Goal: Communication & Community: Share content

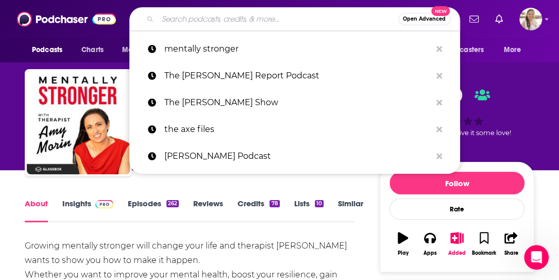
click at [194, 22] on input "Search podcasts, credits, & more..." at bounding box center [278, 19] width 240 height 16
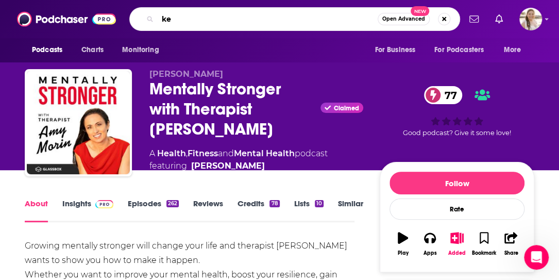
type input "k"
type input "diary of an empath"
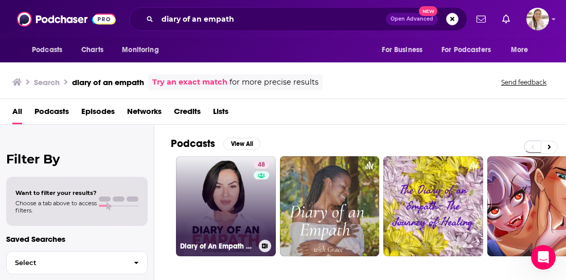
click at [232, 187] on link "48 Diary of An Empath by Keresse Thompson, LCSW" at bounding box center [226, 206] width 100 height 100
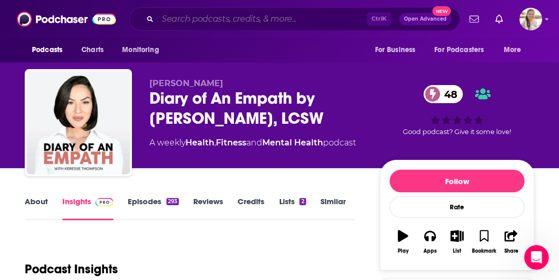
click at [231, 23] on input "Search podcasts, credits, & more..." at bounding box center [262, 19] width 209 height 16
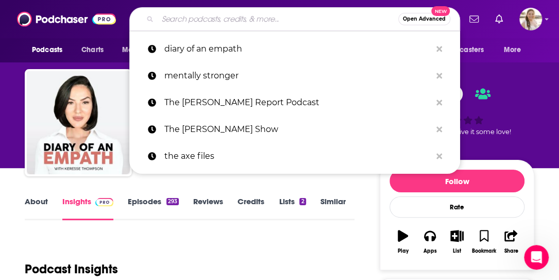
type input "n"
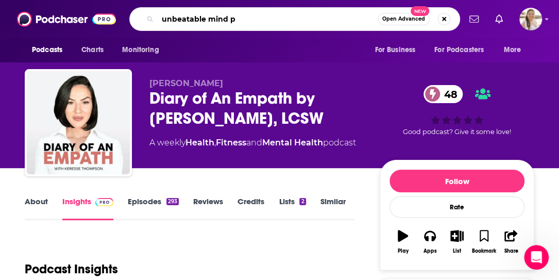
type input "unbeatable mind"
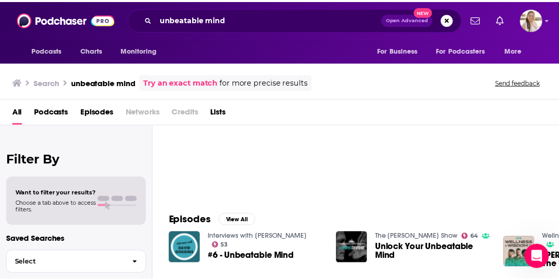
scroll to position [51, 0]
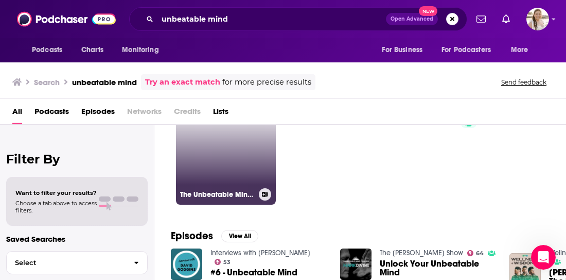
click at [235, 131] on link "The Unbeatable Mind Podcast with Mark Divine" at bounding box center [226, 154] width 100 height 100
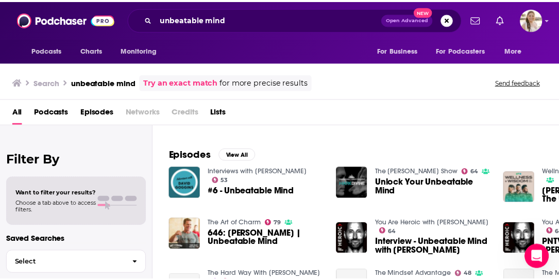
scroll to position [154, 0]
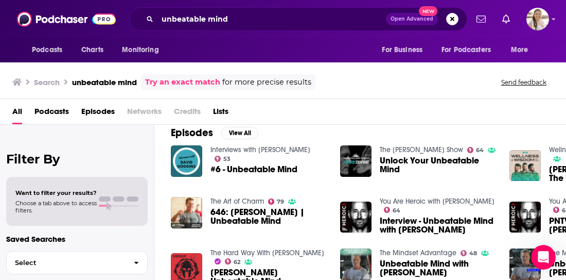
click at [431, 203] on link "You Are Heroic with Brian Johnson" at bounding box center [437, 201] width 115 height 9
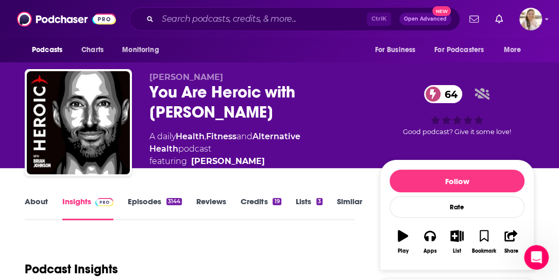
click at [41, 203] on link "About" at bounding box center [36, 208] width 23 height 24
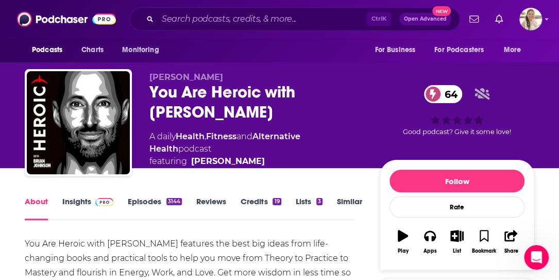
scroll to position [103, 0]
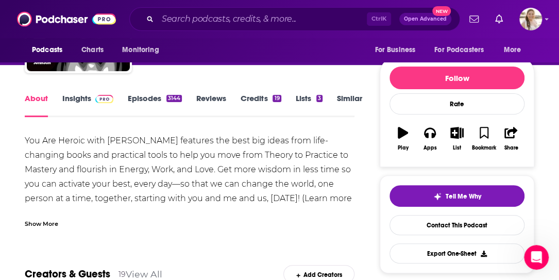
click at [136, 97] on link "Episodes 3144" at bounding box center [155, 105] width 54 height 24
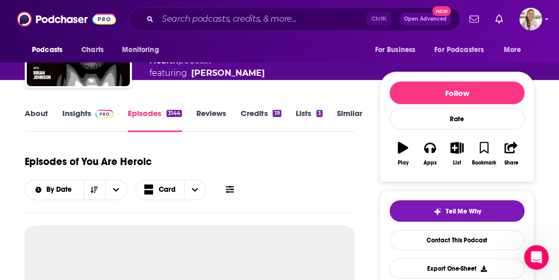
scroll to position [103, 0]
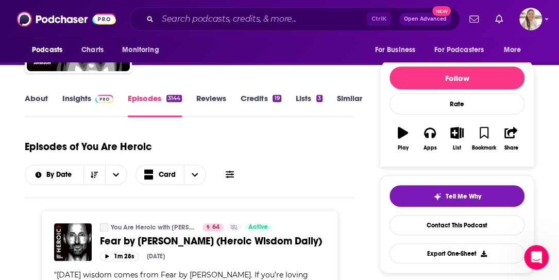
click at [67, 96] on link "Insights" at bounding box center [87, 105] width 51 height 24
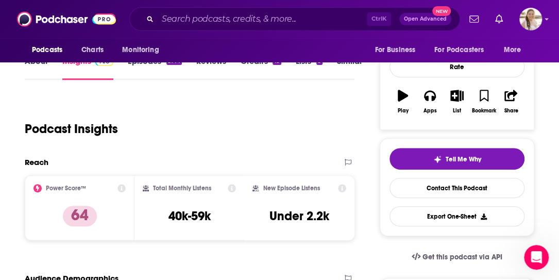
scroll to position [103, 0]
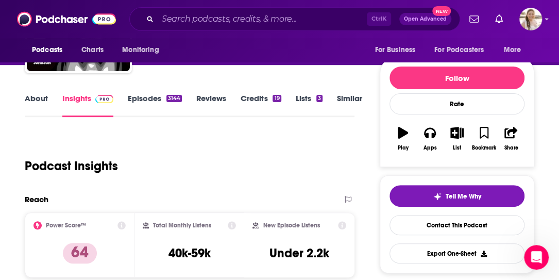
click at [130, 102] on link "Episodes 3144" at bounding box center [155, 105] width 54 height 24
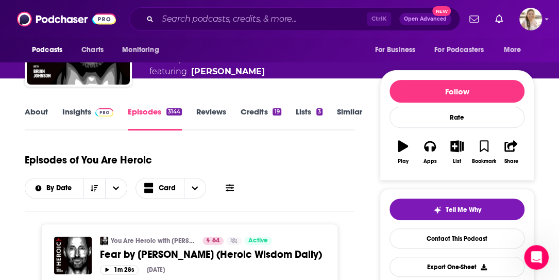
scroll to position [154, 0]
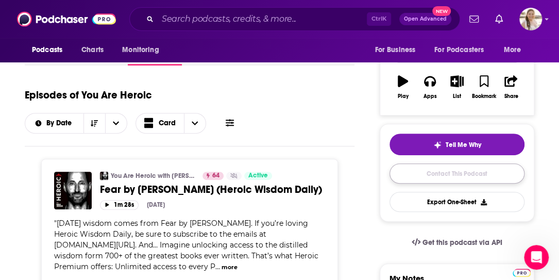
click at [438, 173] on link "Contact This Podcast" at bounding box center [456, 173] width 135 height 20
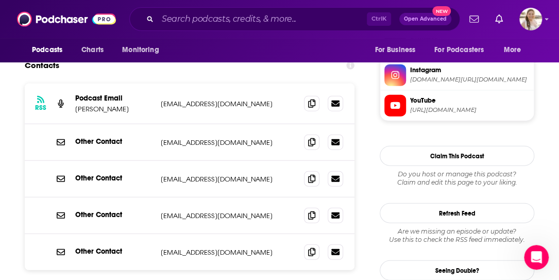
scroll to position [978, 0]
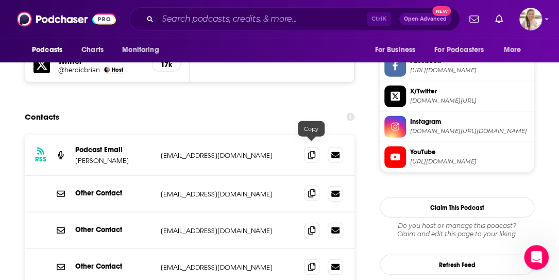
click at [311, 185] on span at bounding box center [311, 192] width 15 height 15
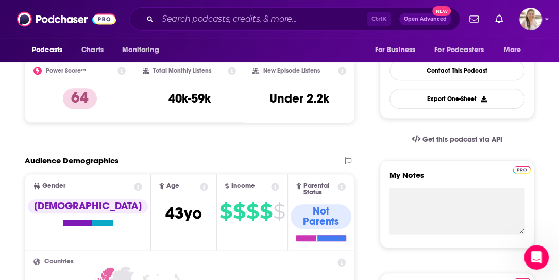
scroll to position [0, 0]
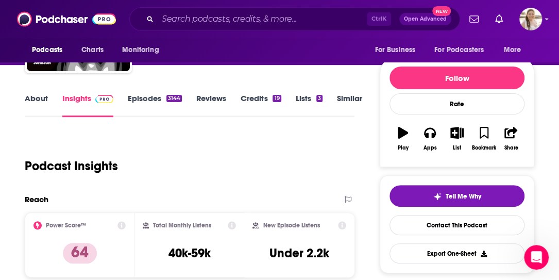
scroll to position [206, 0]
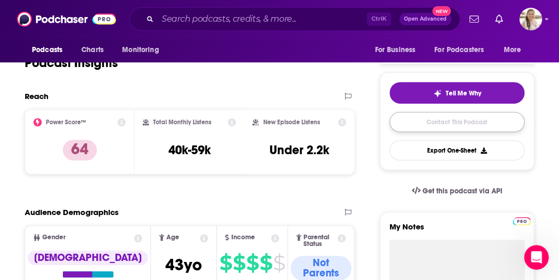
click at [424, 126] on link "Contact This Podcast" at bounding box center [456, 122] width 135 height 20
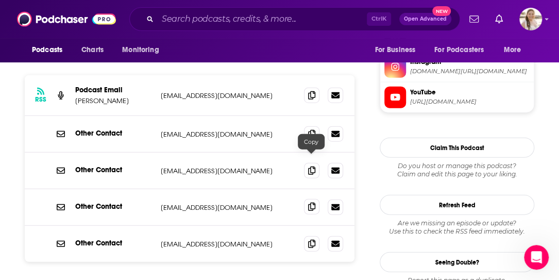
click at [309, 199] on span at bounding box center [311, 206] width 15 height 15
click at [316, 199] on span at bounding box center [311, 206] width 15 height 15
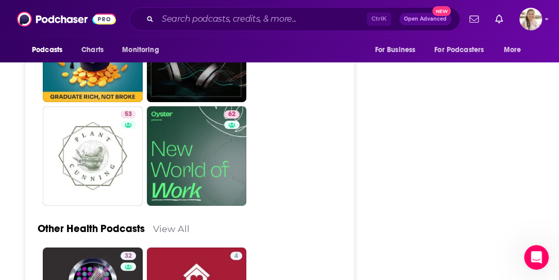
scroll to position [3457, 0]
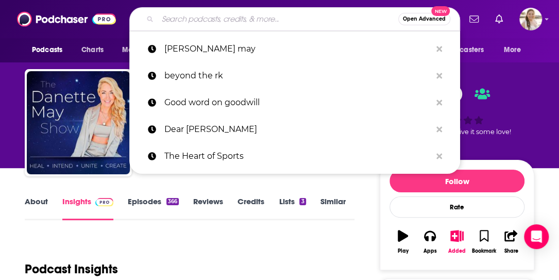
click at [228, 18] on input "Search podcasts, credits, & more..." at bounding box center [278, 19] width 240 height 16
type input "SOFREP Radio"
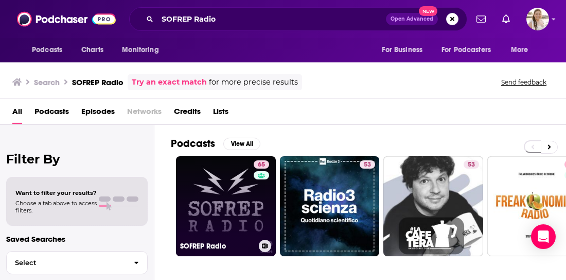
click at [199, 191] on link "65 SOFREP Radio" at bounding box center [226, 206] width 100 height 100
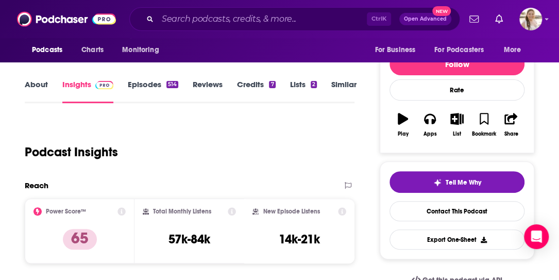
scroll to position [51, 0]
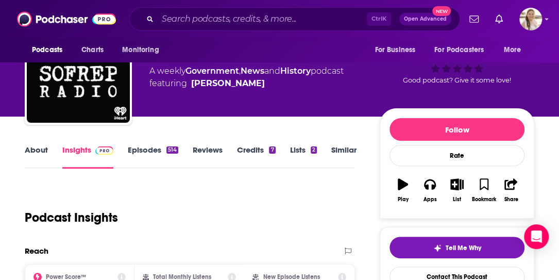
click at [37, 150] on link "About" at bounding box center [36, 157] width 23 height 24
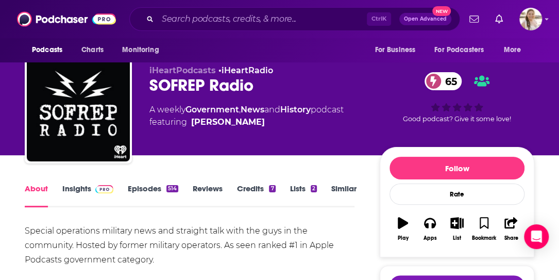
scroll to position [51, 0]
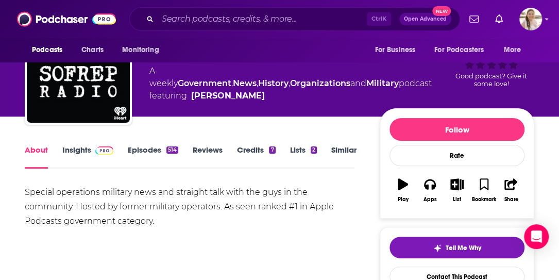
click at [69, 148] on link "Insights" at bounding box center [87, 157] width 51 height 24
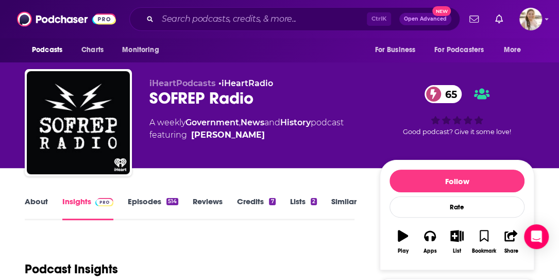
scroll to position [103, 0]
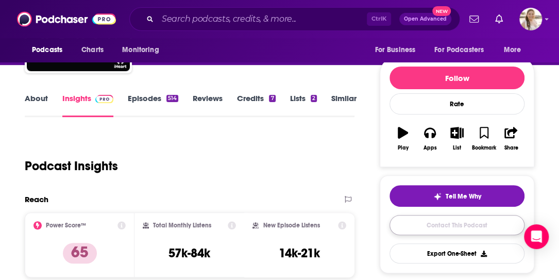
click at [415, 217] on link "Contact This Podcast" at bounding box center [456, 225] width 135 height 20
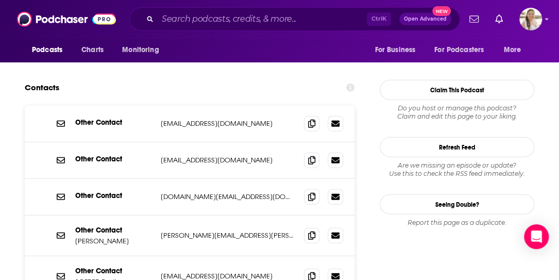
scroll to position [1010, 0]
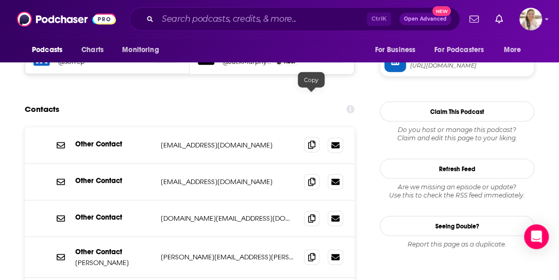
click at [310, 141] on icon at bounding box center [311, 145] width 7 height 8
click at [312, 214] on icon at bounding box center [311, 218] width 7 height 8
click at [315, 173] on span at bounding box center [311, 180] width 15 height 15
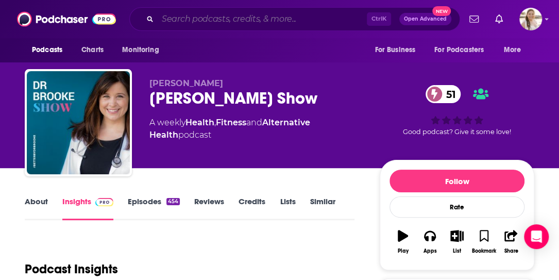
click at [204, 25] on input "Search podcasts, credits, & more..." at bounding box center [262, 19] width 209 height 16
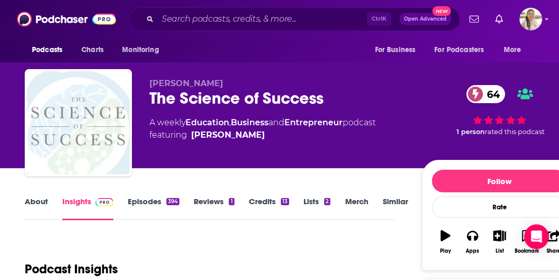
click at [139, 202] on link "Episodes 394" at bounding box center [153, 208] width 51 height 24
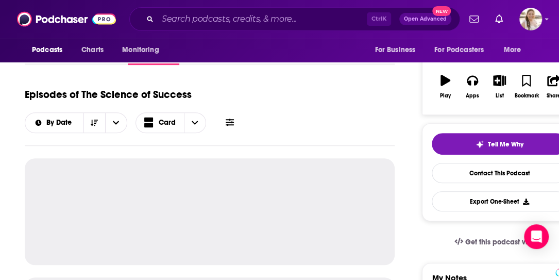
scroll to position [206, 0]
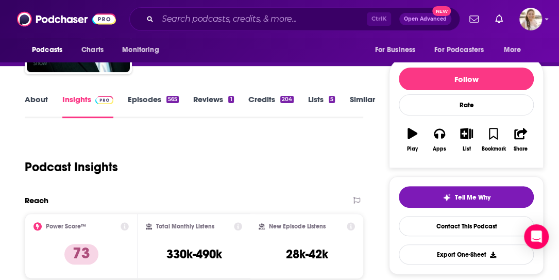
scroll to position [51, 0]
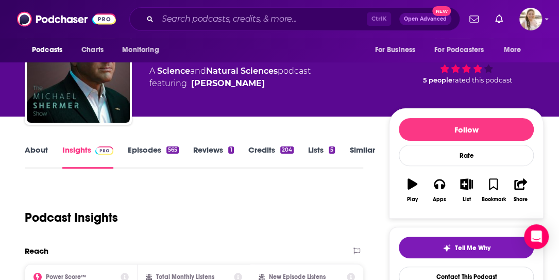
click at [44, 150] on link "About" at bounding box center [36, 157] width 23 height 24
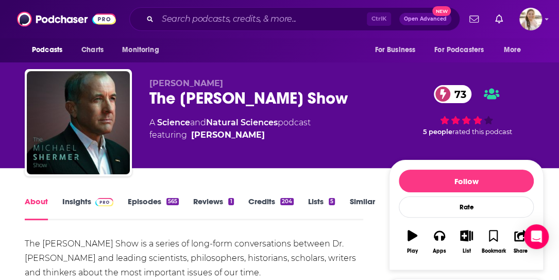
scroll to position [51, 0]
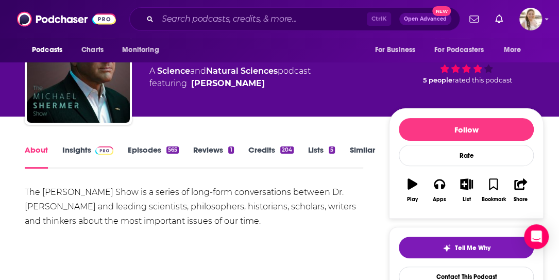
click at [135, 150] on link "Episodes 565" at bounding box center [153, 157] width 51 height 24
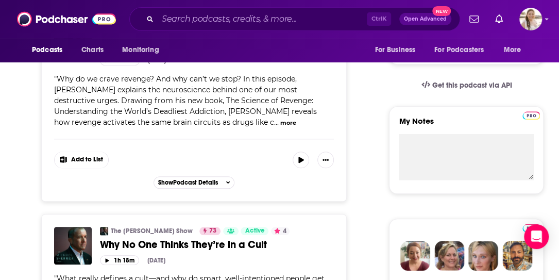
scroll to position [103, 0]
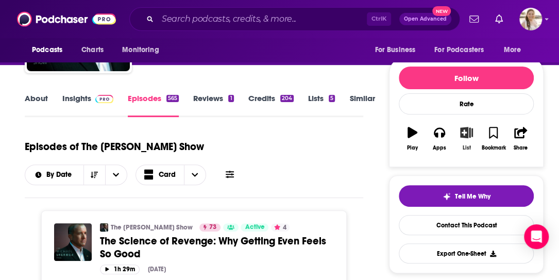
click at [464, 137] on button "List" at bounding box center [465, 138] width 27 height 37
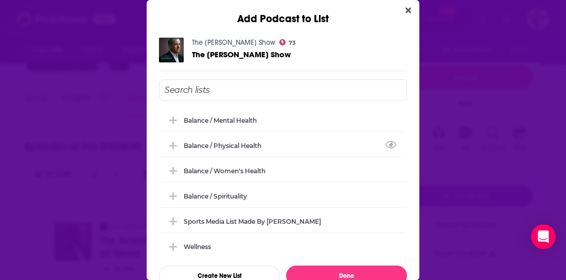
scroll to position [3, 0]
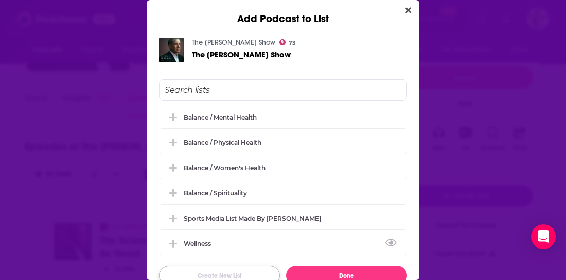
click at [215, 271] on button "Create New List" at bounding box center [219, 275] width 121 height 20
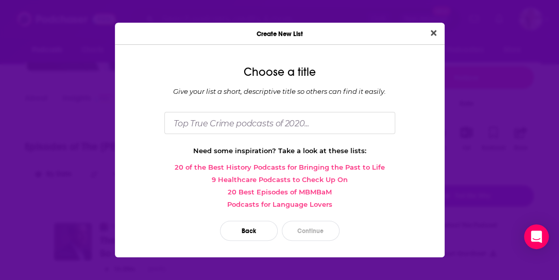
scroll to position [0, 0]
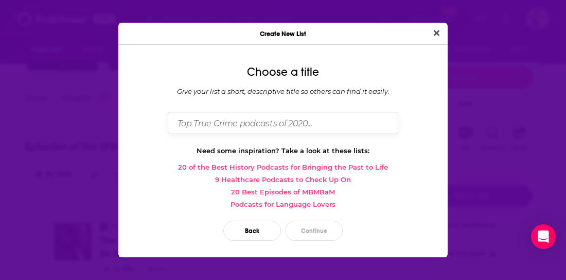
click at [304, 127] on input "Dialog" at bounding box center [283, 123] width 231 height 22
type input "Balance / Big Think"
click at [318, 235] on button "Continue" at bounding box center [314, 230] width 58 height 20
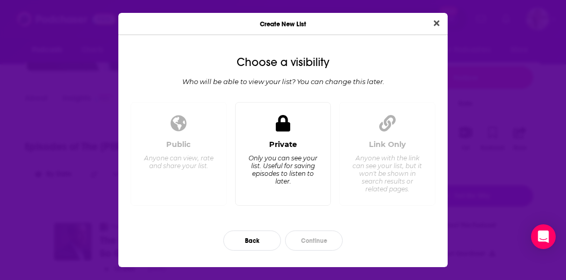
click at [259, 152] on div "Private Only you can see your list. Useful for saving episodes to listen to lat…" at bounding box center [283, 168] width 79 height 57
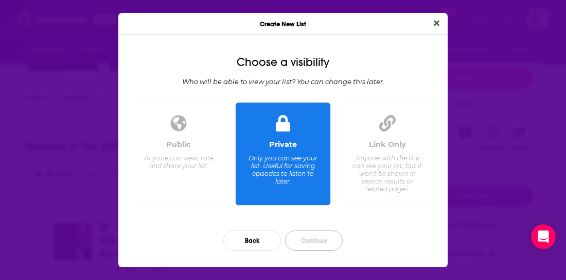
click at [323, 238] on button "Continue" at bounding box center [314, 240] width 58 height 20
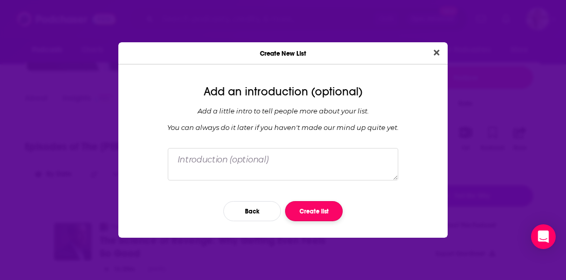
click at [322, 215] on button "Create list" at bounding box center [314, 211] width 58 height 20
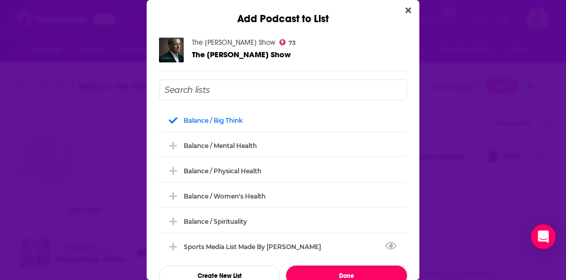
click at [350, 269] on button "Done" at bounding box center [346, 275] width 121 height 20
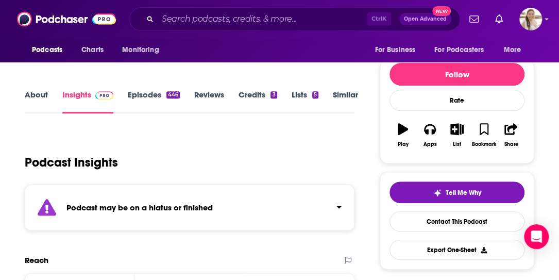
scroll to position [51, 0]
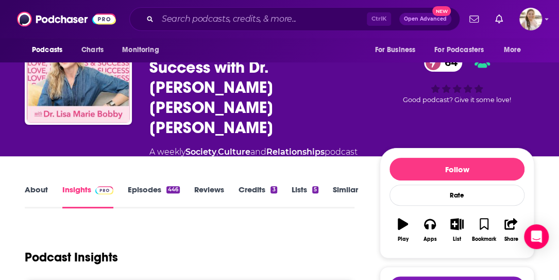
click at [136, 184] on link "Episodes 446" at bounding box center [154, 196] width 52 height 24
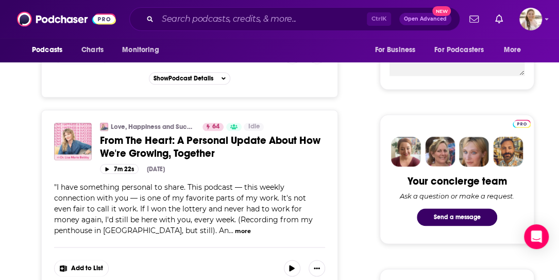
scroll to position [412, 0]
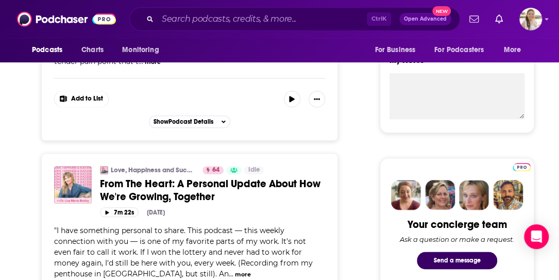
click at [235, 270] on button "more" at bounding box center [243, 274] width 16 height 9
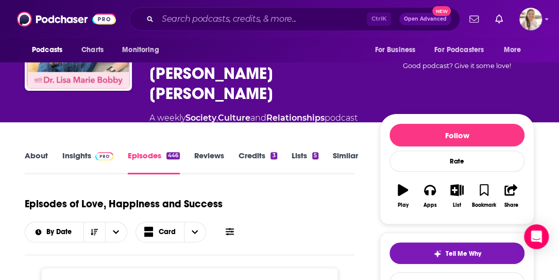
scroll to position [154, 0]
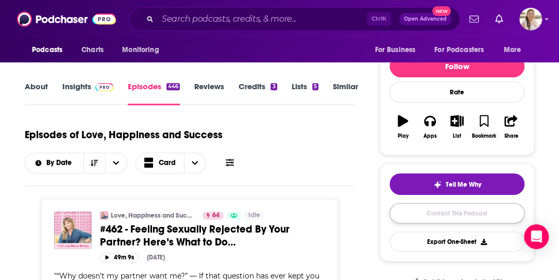
click at [445, 203] on link "Contact This Podcast" at bounding box center [456, 213] width 135 height 20
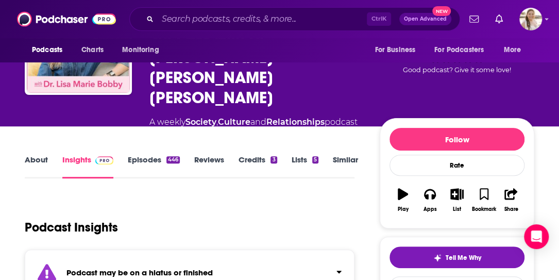
scroll to position [103, 0]
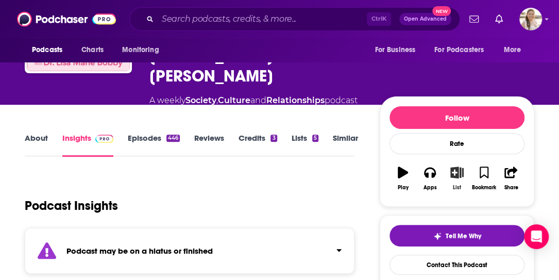
click at [456, 166] on icon "button" at bounding box center [456, 171] width 13 height 11
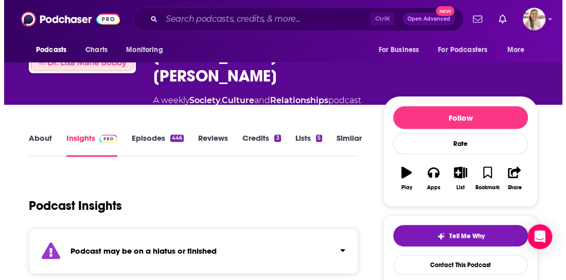
scroll to position [0, 0]
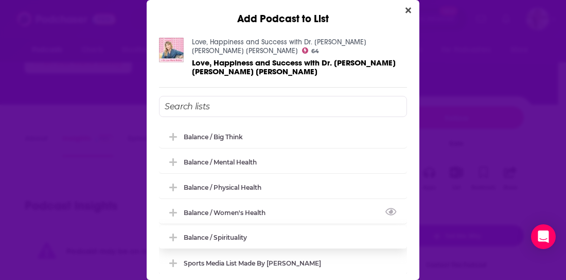
drag, startPoint x: 174, startPoint y: 203, endPoint x: 243, endPoint y: 211, distance: 69.4
click at [174, 208] on icon "Add Podcast To List" at bounding box center [173, 212] width 8 height 9
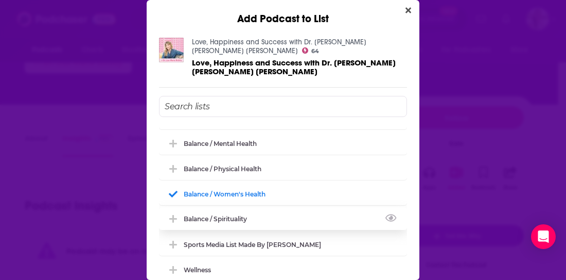
scroll to position [28, 0]
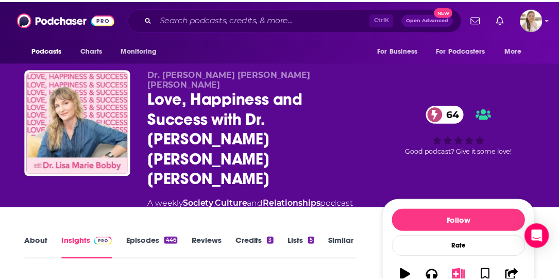
scroll to position [103, 0]
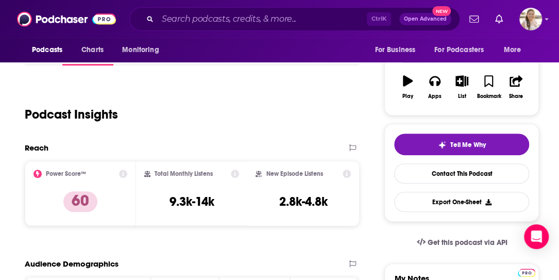
scroll to position [51, 0]
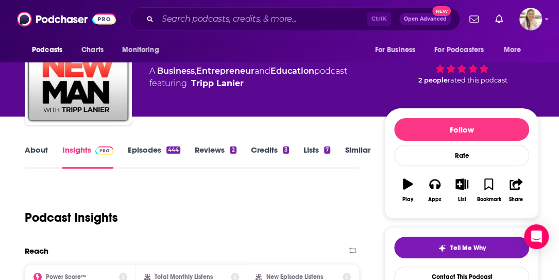
click at [38, 152] on link "About" at bounding box center [36, 157] width 23 height 24
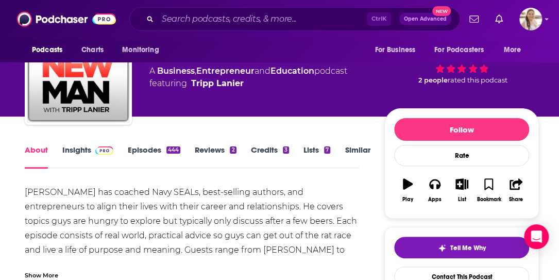
scroll to position [103, 0]
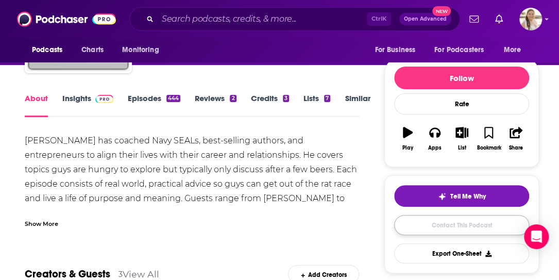
click at [464, 225] on link "Contact This Podcast" at bounding box center [461, 225] width 135 height 20
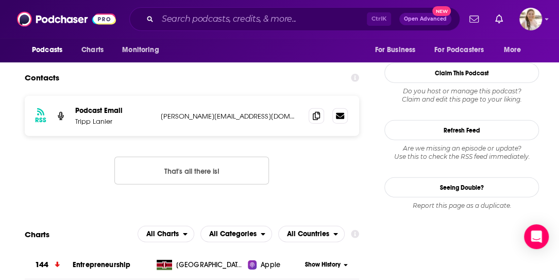
scroll to position [873, 0]
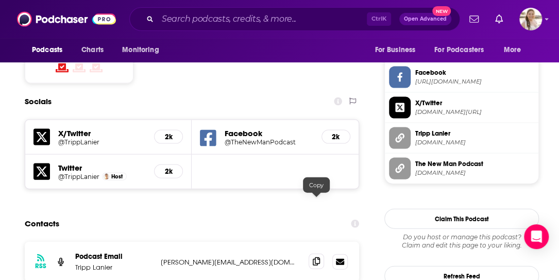
click at [319, 257] on icon at bounding box center [315, 261] width 7 height 8
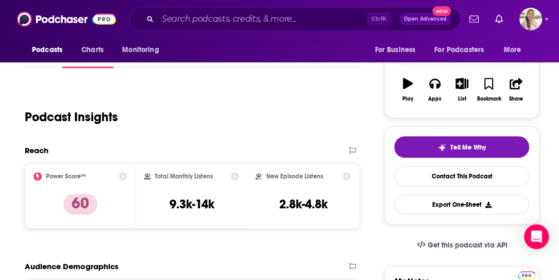
scroll to position [0, 0]
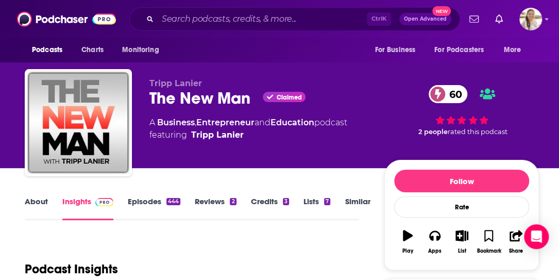
drag, startPoint x: 9, startPoint y: 211, endPoint x: 188, endPoint y: 223, distance: 179.6
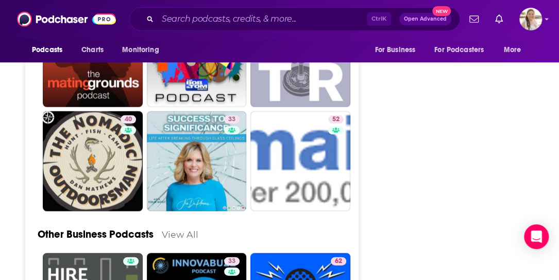
scroll to position [2522, 0]
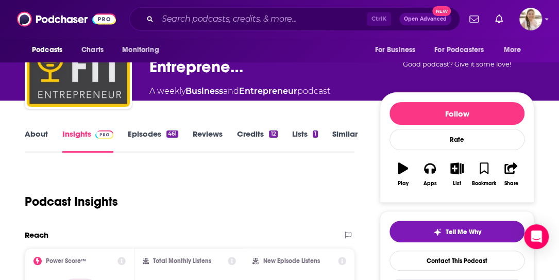
scroll to position [51, 0]
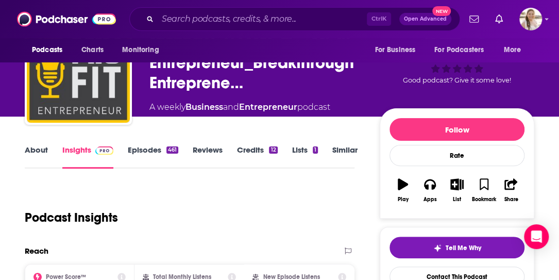
click at [27, 146] on link "About" at bounding box center [36, 157] width 23 height 24
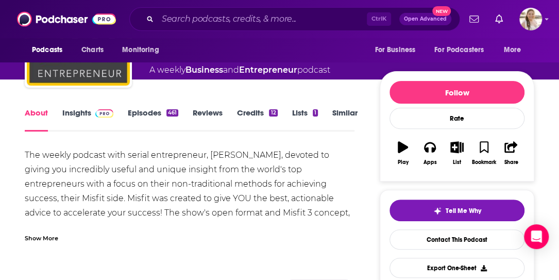
scroll to position [103, 0]
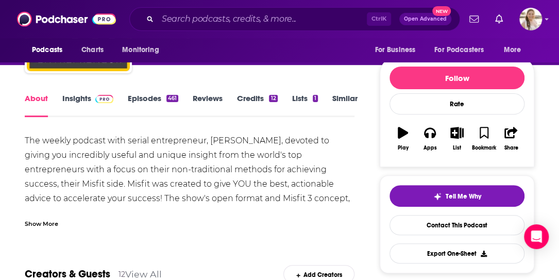
click at [43, 218] on div "Show More" at bounding box center [41, 223] width 33 height 10
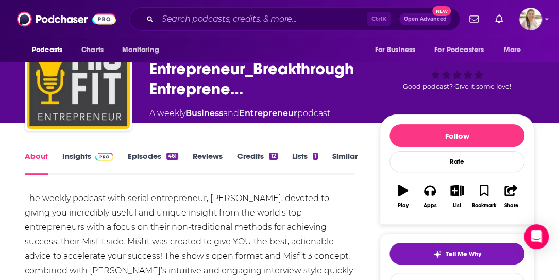
scroll to position [0, 0]
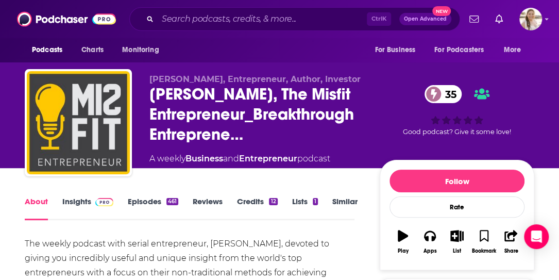
click at [141, 203] on link "Episodes 461" at bounding box center [153, 208] width 50 height 24
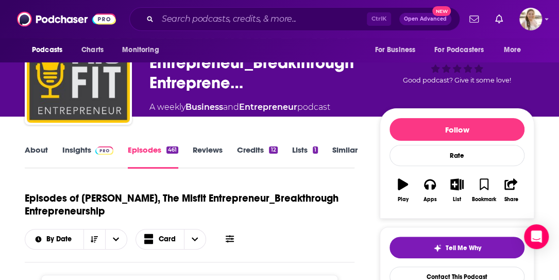
scroll to position [51, 0]
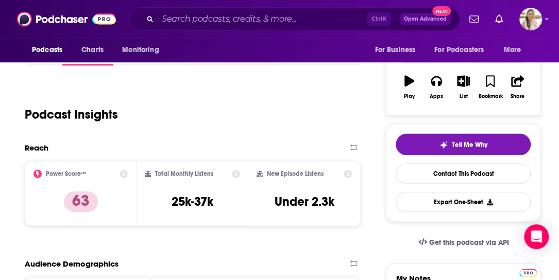
scroll to position [51, 0]
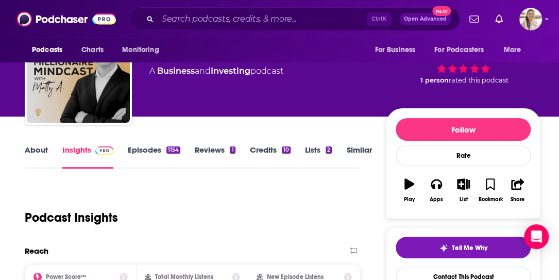
click at [46, 149] on link "About" at bounding box center [36, 157] width 23 height 24
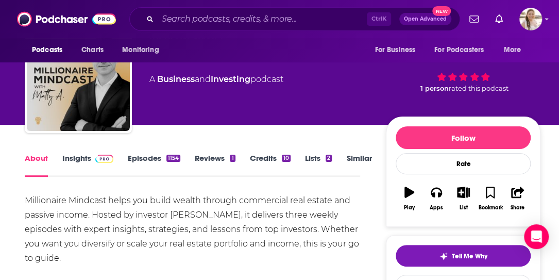
scroll to position [51, 0]
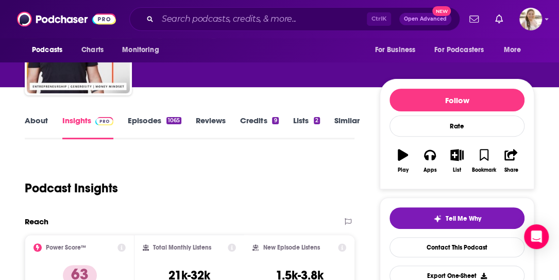
scroll to position [103, 0]
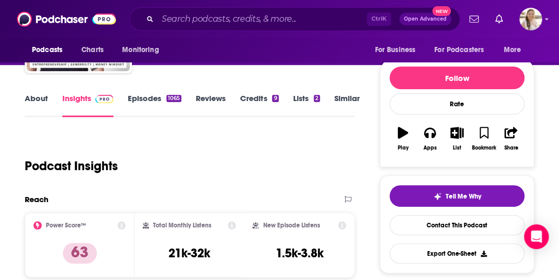
click at [41, 106] on link "About" at bounding box center [36, 105] width 23 height 24
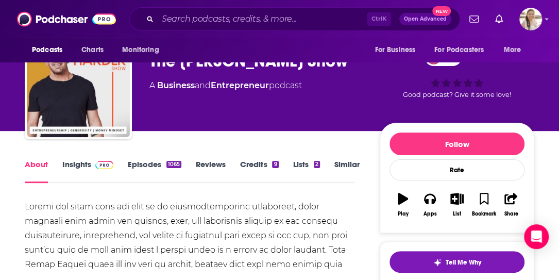
scroll to position [51, 0]
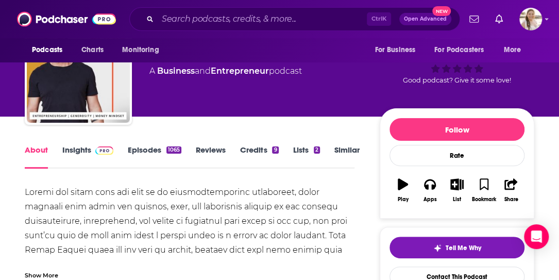
click at [153, 152] on link "Episodes 1065" at bounding box center [155, 157] width 54 height 24
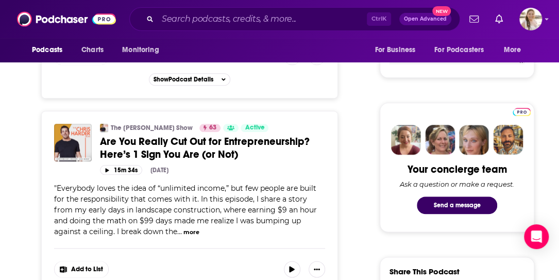
scroll to position [463, 0]
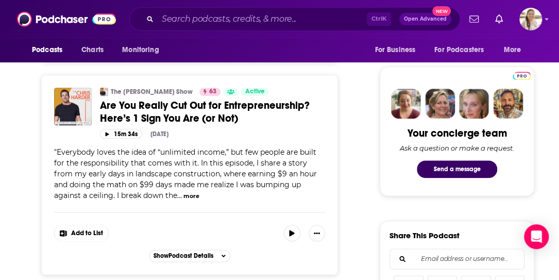
click at [183, 191] on button "more" at bounding box center [191, 195] width 16 height 9
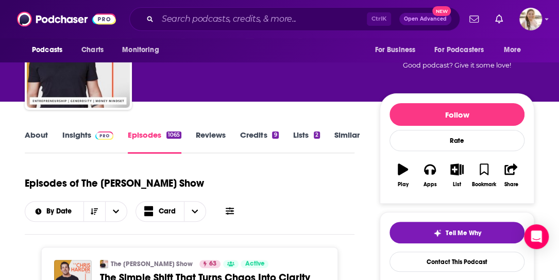
scroll to position [103, 0]
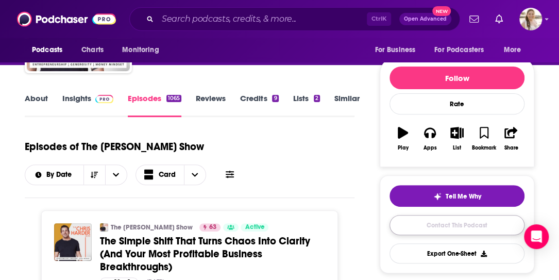
click at [458, 231] on link "Contact This Podcast" at bounding box center [456, 225] width 135 height 20
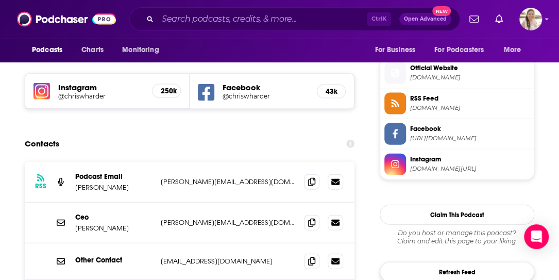
scroll to position [900, 0]
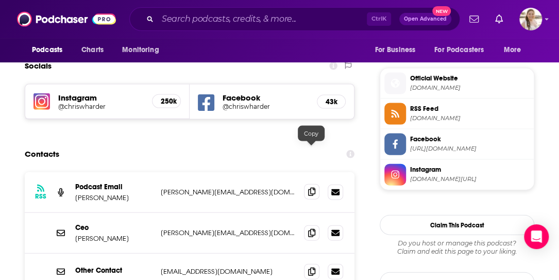
click at [309, 187] on icon at bounding box center [311, 191] width 7 height 8
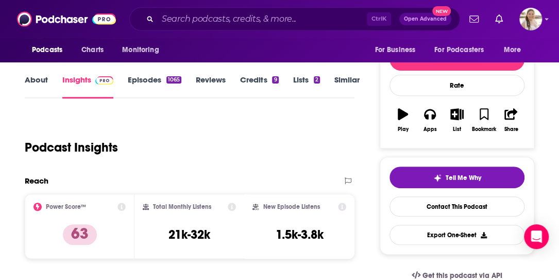
scroll to position [0, 0]
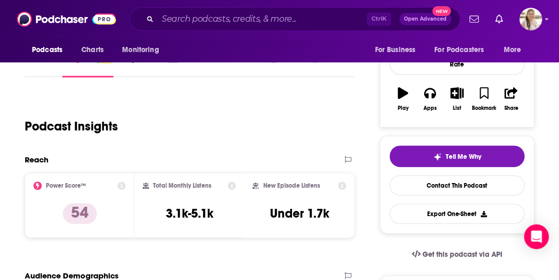
scroll to position [51, 0]
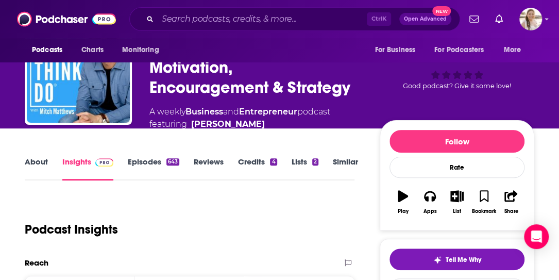
click at [36, 161] on link "About" at bounding box center [36, 168] width 23 height 24
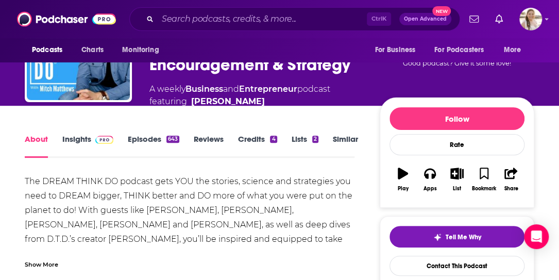
scroll to position [103, 0]
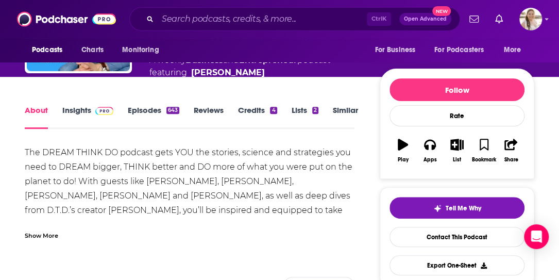
click at [147, 111] on link "Episodes 643" at bounding box center [153, 117] width 51 height 24
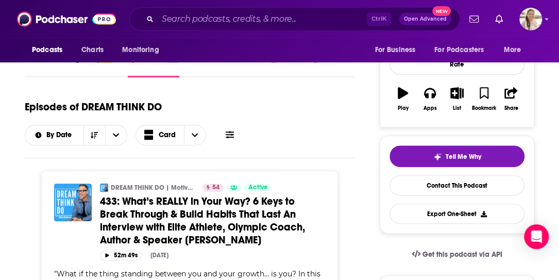
scroll to position [206, 0]
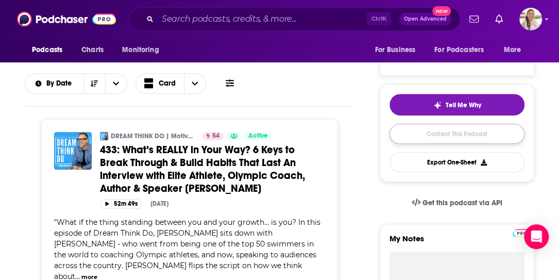
click at [470, 128] on link "Contact This Podcast" at bounding box center [456, 134] width 135 height 20
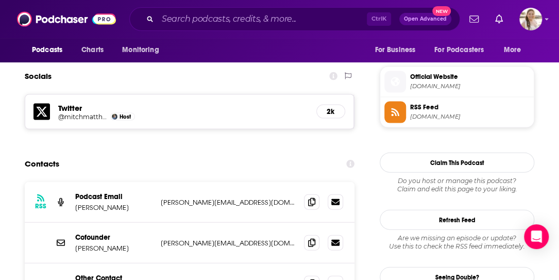
scroll to position [901, 0]
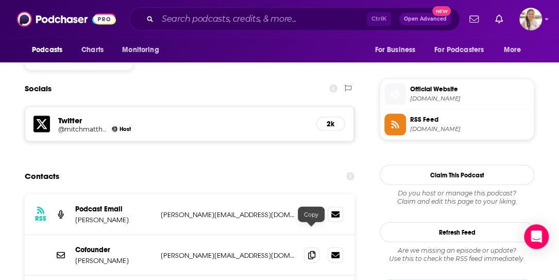
click at [311, 250] on icon at bounding box center [311, 254] width 7 height 8
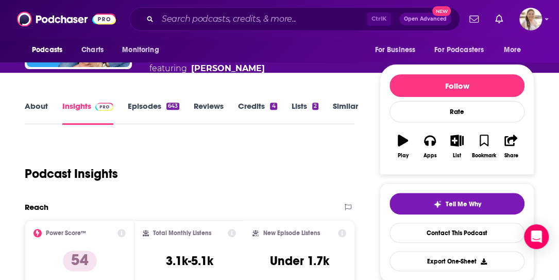
scroll to position [0, 0]
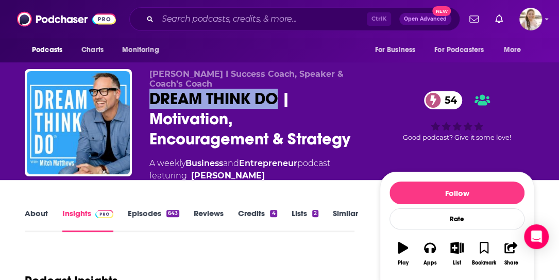
drag, startPoint x: 200, startPoint y: 99, endPoint x: 278, endPoint y: 102, distance: 78.8
click at [278, 102] on div "DREAM THINK DO | Motivation, Encouragement & Strategy 54" at bounding box center [256, 119] width 214 height 60
copy h2 "DREAM THINK DO"
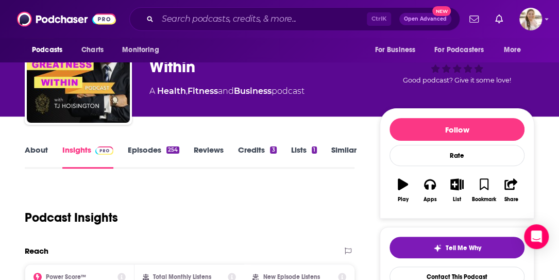
scroll to position [103, 0]
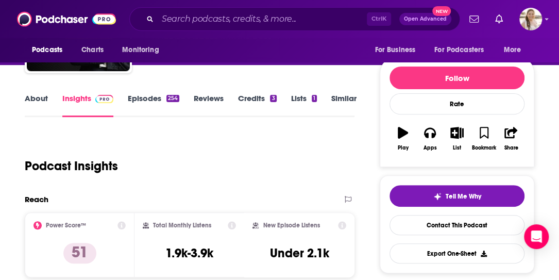
click at [40, 98] on link "About" at bounding box center [36, 105] width 23 height 24
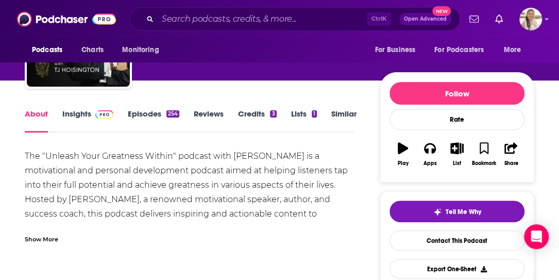
scroll to position [103, 0]
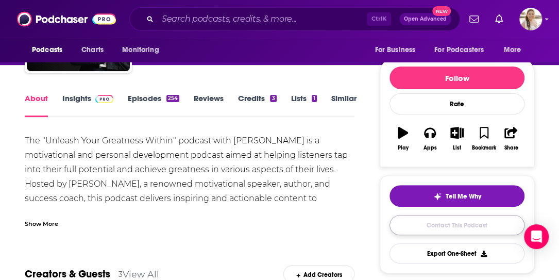
click at [462, 225] on link "Contact This Podcast" at bounding box center [456, 225] width 135 height 20
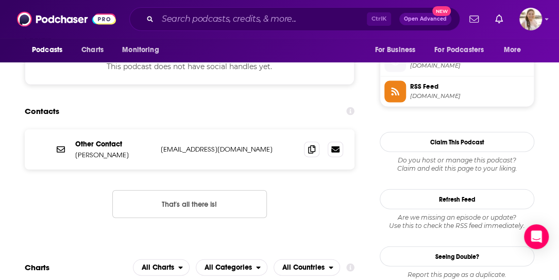
scroll to position [868, 0]
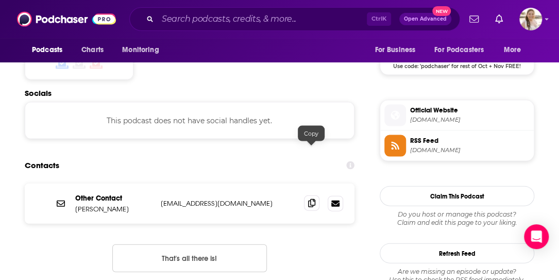
click at [309, 199] on icon at bounding box center [311, 203] width 7 height 8
drag, startPoint x: 8, startPoint y: 204, endPoint x: 19, endPoint y: 207, distance: 10.7
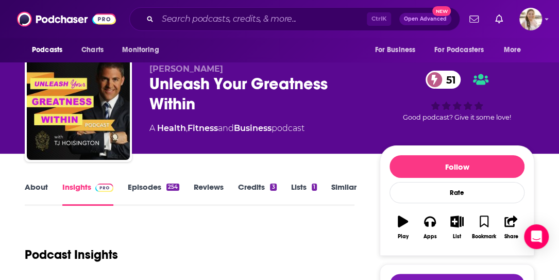
scroll to position [0, 0]
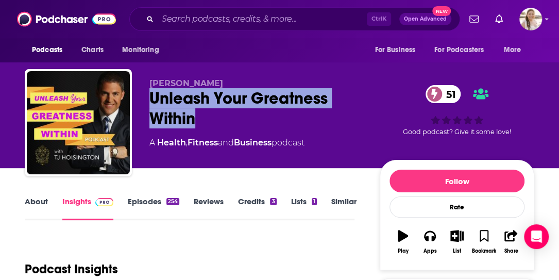
drag, startPoint x: 151, startPoint y: 97, endPoint x: 194, endPoint y: 118, distance: 47.4
click at [194, 118] on div "Unleash Your Greatness Within 51" at bounding box center [256, 108] width 214 height 40
copy h2 "Unleash Your Greatness Within"
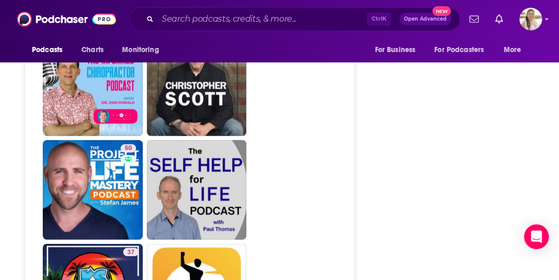
scroll to position [2265, 0]
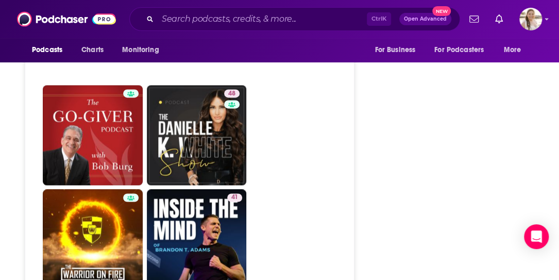
drag, startPoint x: 557, startPoint y: 128, endPoint x: 561, endPoint y: 28, distance: 99.9
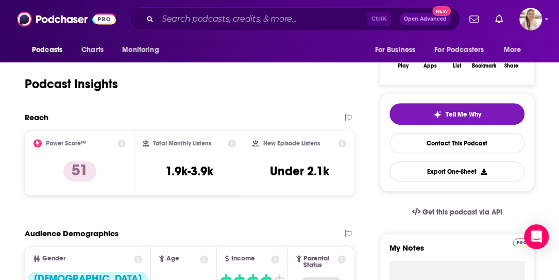
scroll to position [0, 0]
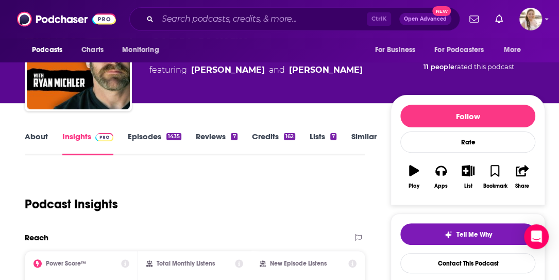
scroll to position [103, 0]
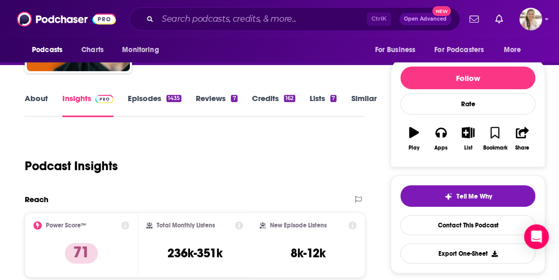
click at [39, 100] on link "About" at bounding box center [36, 105] width 23 height 24
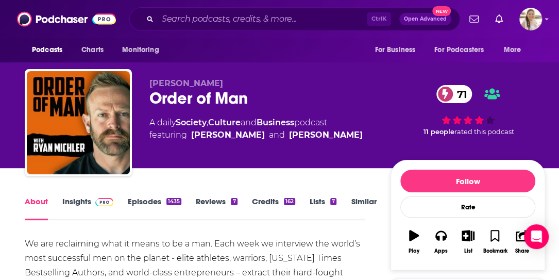
scroll to position [103, 0]
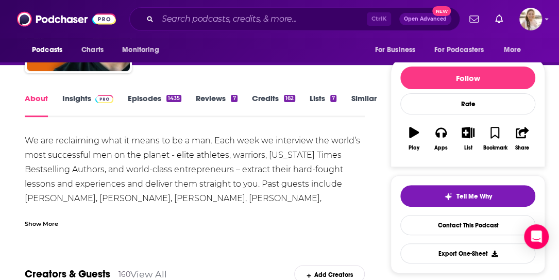
click at [34, 225] on div "Show More" at bounding box center [41, 223] width 33 height 10
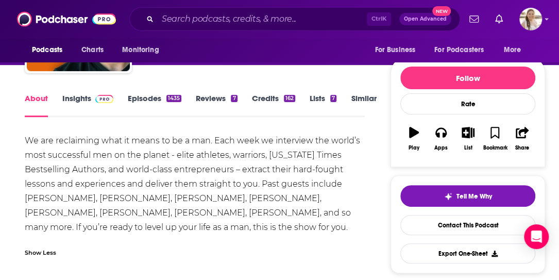
click at [148, 97] on link "Episodes 1435" at bounding box center [155, 105] width 54 height 24
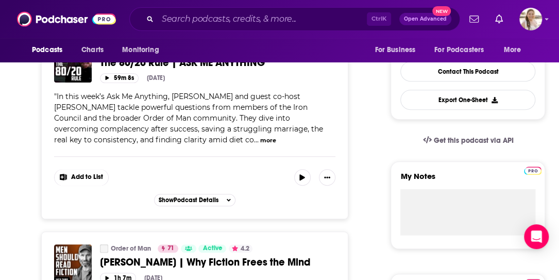
scroll to position [154, 0]
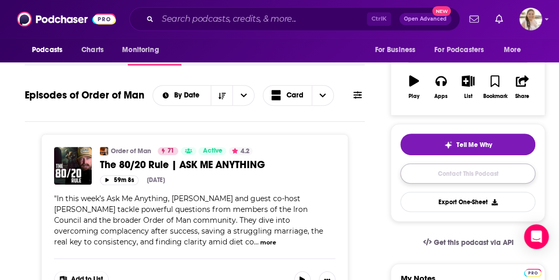
click at [454, 166] on link "Contact This Podcast" at bounding box center [467, 173] width 135 height 20
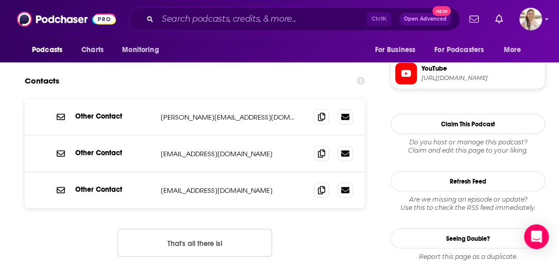
scroll to position [958, 0]
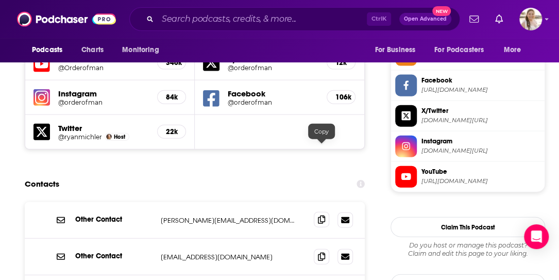
click at [321, 215] on icon at bounding box center [321, 219] width 7 height 8
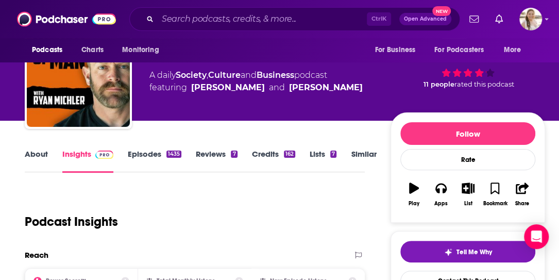
scroll to position [0, 0]
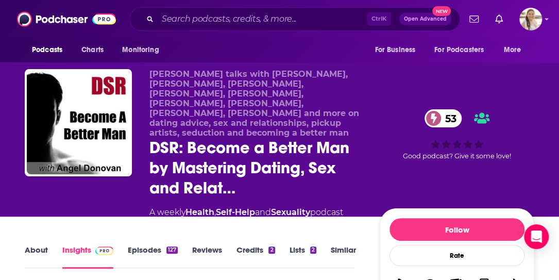
scroll to position [103, 0]
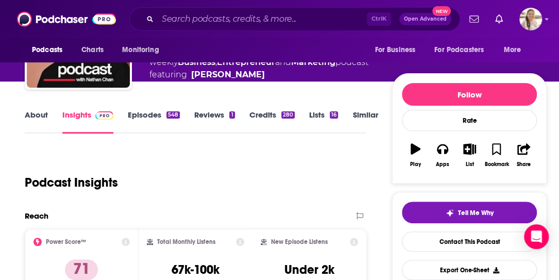
scroll to position [51, 0]
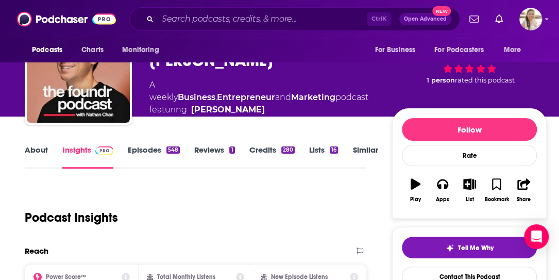
click at [35, 151] on link "About" at bounding box center [36, 157] width 23 height 24
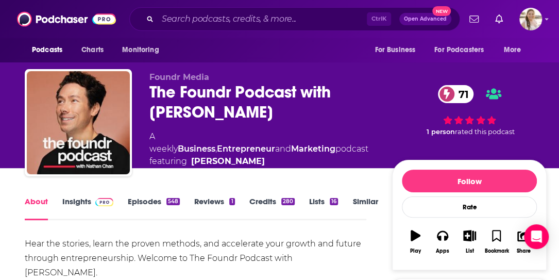
scroll to position [51, 0]
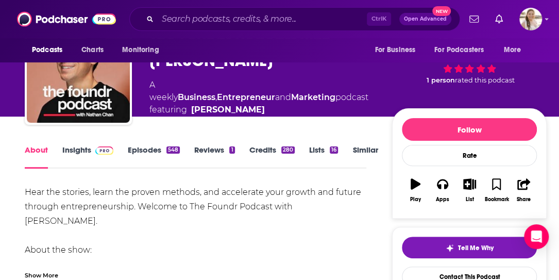
click at [141, 146] on link "Episodes 548" at bounding box center [154, 157] width 52 height 24
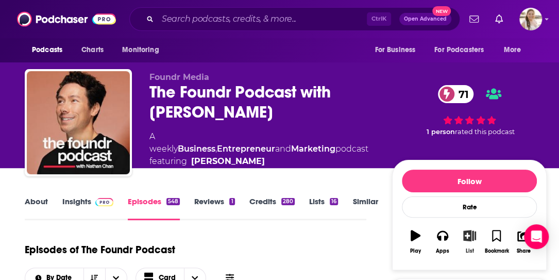
click at [468, 231] on icon "button" at bounding box center [469, 235] width 13 height 11
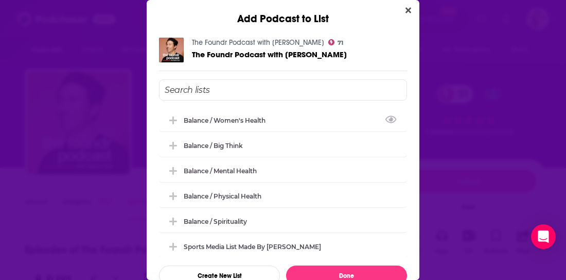
click at [254, 88] on input "Add Podcast To List" at bounding box center [283, 89] width 248 height 21
click at [243, 266] on button "Create New List" at bounding box center [219, 275] width 121 height 20
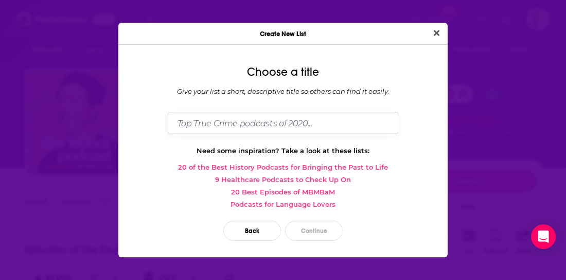
click at [240, 119] on input "Dialog" at bounding box center [283, 123] width 231 height 22
type input "Balance / Business"
click at [331, 228] on button "Continue" at bounding box center [314, 230] width 58 height 20
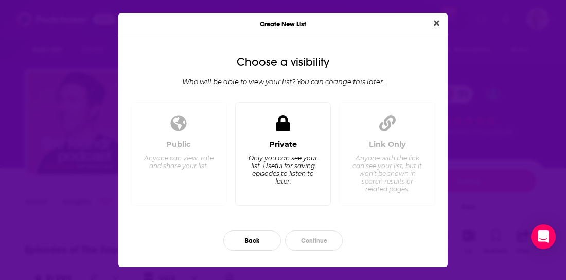
click at [272, 150] on div "Private Only you can see your list. Useful for saving episodes to listen to lat…" at bounding box center [283, 168] width 79 height 57
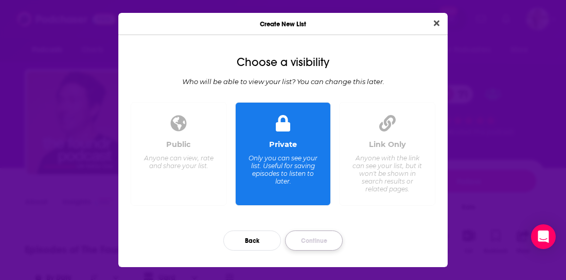
click at [339, 235] on button "Continue" at bounding box center [314, 240] width 58 height 20
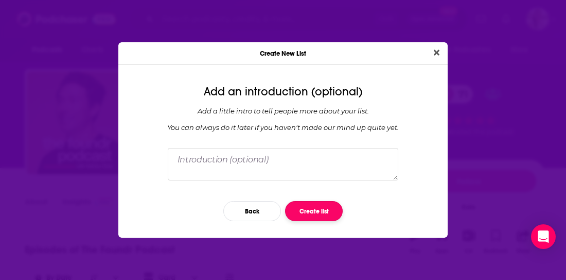
click at [303, 202] on button "Create list" at bounding box center [314, 211] width 58 height 20
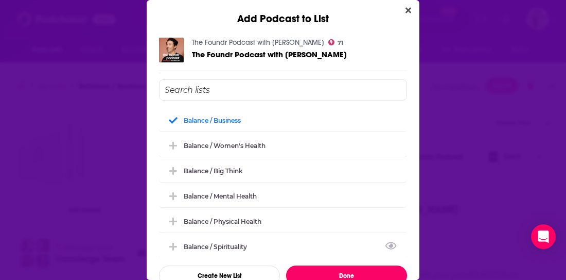
click at [338, 270] on button "Done" at bounding box center [346, 275] width 121 height 20
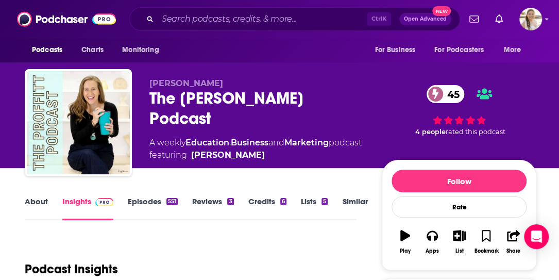
click at [26, 206] on link "About" at bounding box center [36, 208] width 23 height 24
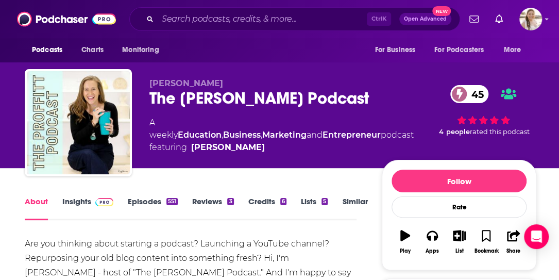
scroll to position [103, 0]
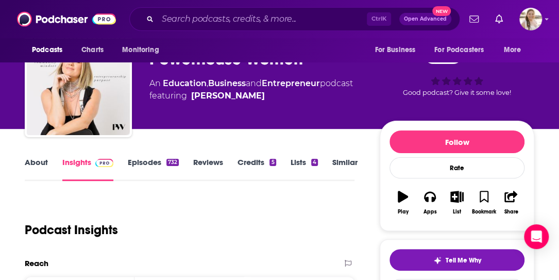
scroll to position [103, 0]
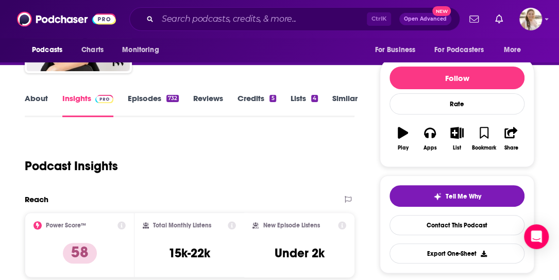
click at [47, 99] on link "About" at bounding box center [36, 105] width 23 height 24
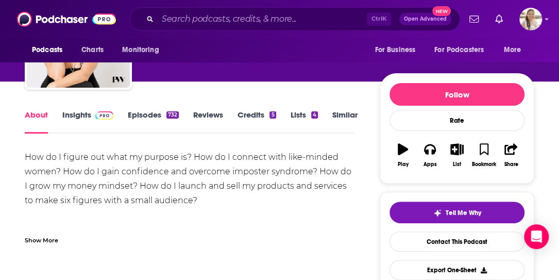
scroll to position [103, 0]
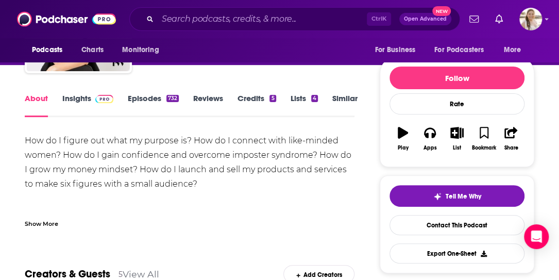
click at [32, 227] on div "Show More" at bounding box center [41, 223] width 33 height 10
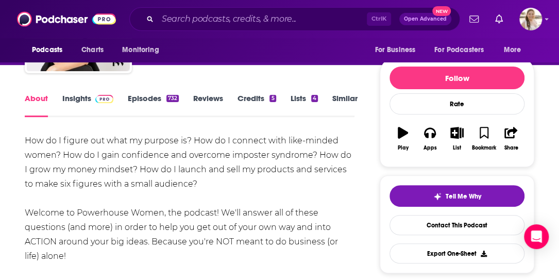
click at [141, 108] on link "Episodes 732" at bounding box center [153, 105] width 51 height 24
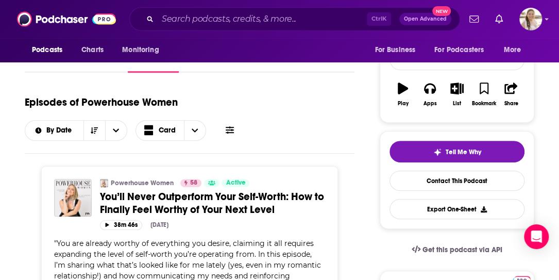
scroll to position [103, 0]
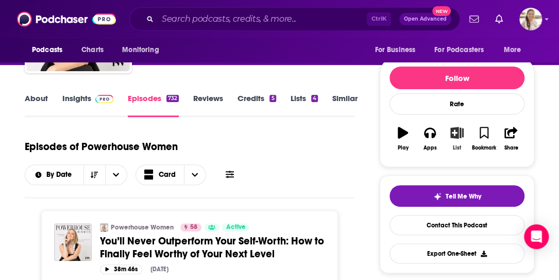
click at [455, 134] on icon "button" at bounding box center [456, 132] width 13 height 11
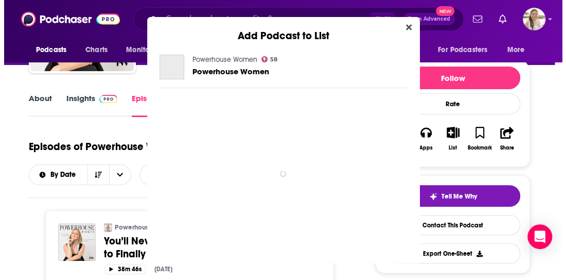
scroll to position [0, 0]
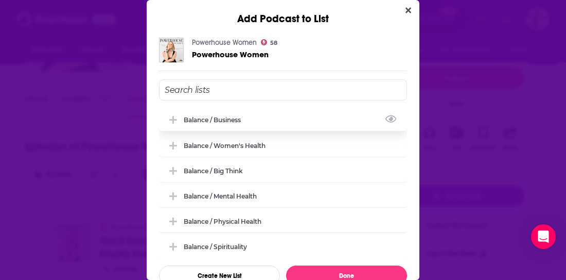
click at [173, 124] on div "Balance / Business" at bounding box center [283, 119] width 248 height 23
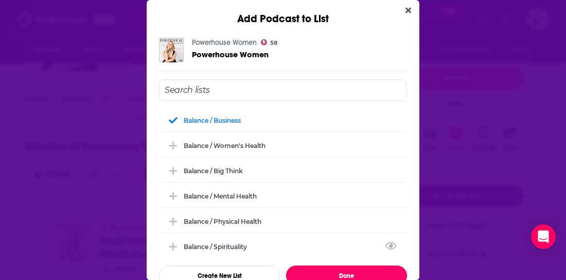
click at [369, 272] on button "Done" at bounding box center [346, 275] width 121 height 20
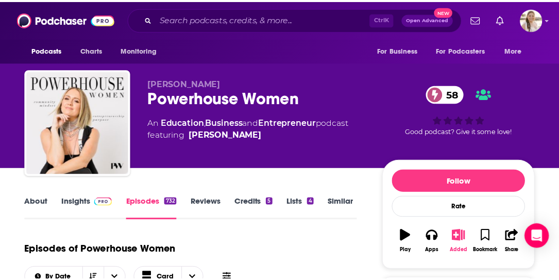
scroll to position [103, 0]
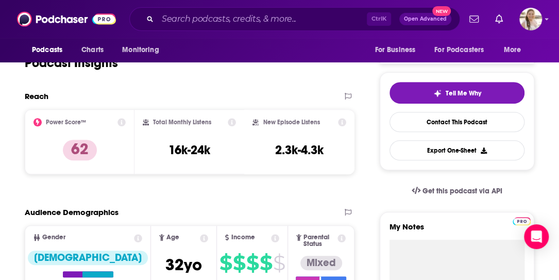
scroll to position [103, 0]
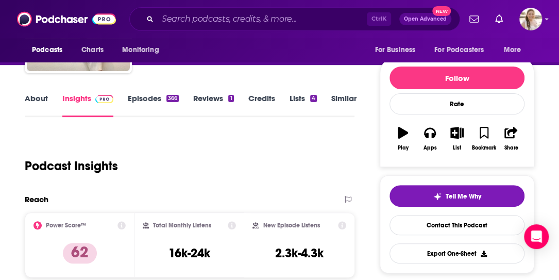
click at [32, 106] on link "About" at bounding box center [36, 105] width 23 height 24
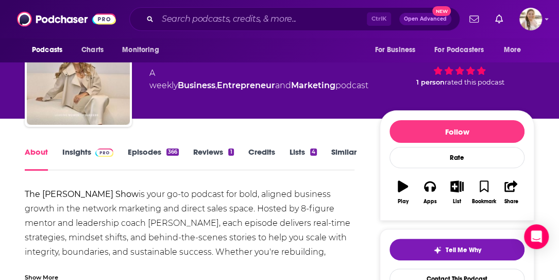
scroll to position [51, 0]
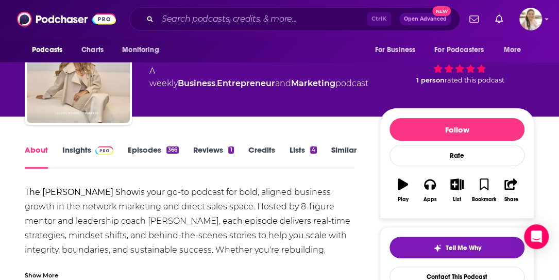
click at [133, 150] on link "Episodes 366" at bounding box center [153, 157] width 51 height 24
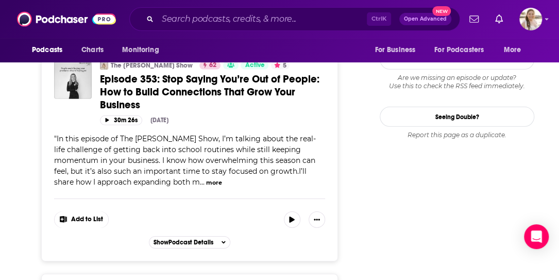
scroll to position [1493, 0]
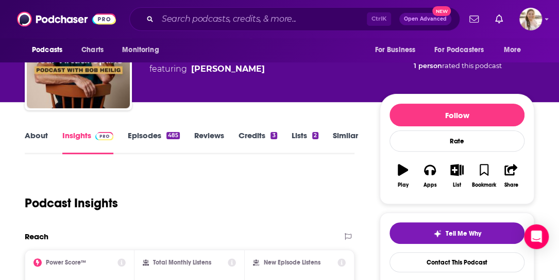
scroll to position [103, 0]
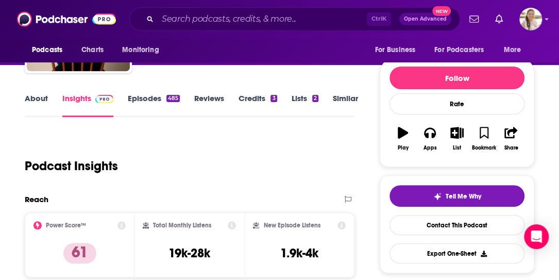
drag, startPoint x: 45, startPoint y: 83, endPoint x: 43, endPoint y: 93, distance: 10.5
click at [42, 95] on link "About" at bounding box center [36, 105] width 23 height 24
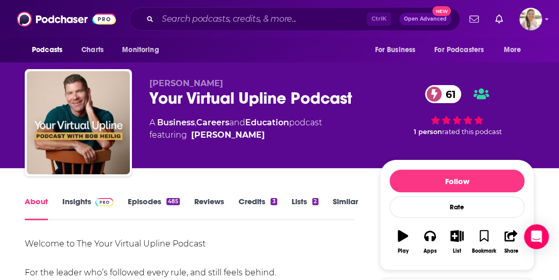
scroll to position [103, 0]
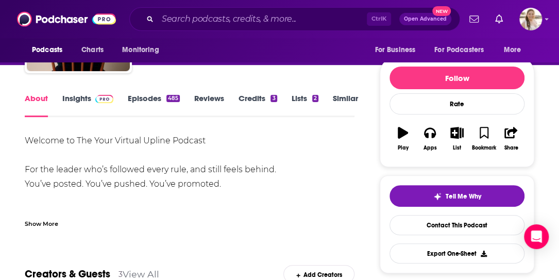
click at [70, 223] on div "Show More" at bounding box center [189, 220] width 329 height 18
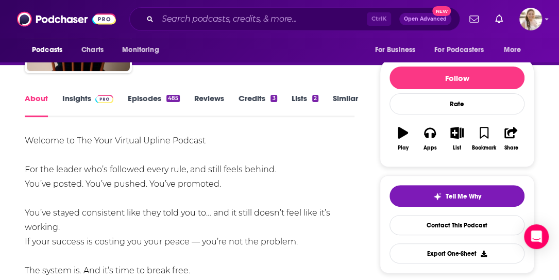
click at [145, 99] on link "Episodes 485" at bounding box center [154, 105] width 52 height 24
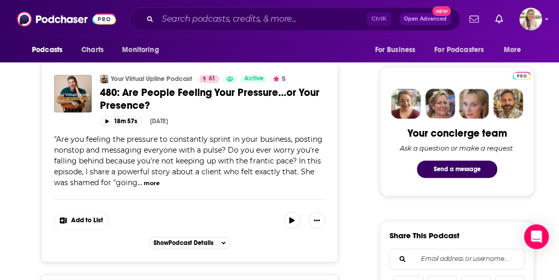
scroll to position [669, 0]
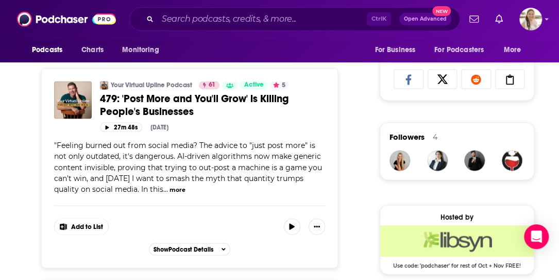
click at [181, 185] on button "more" at bounding box center [177, 189] width 16 height 9
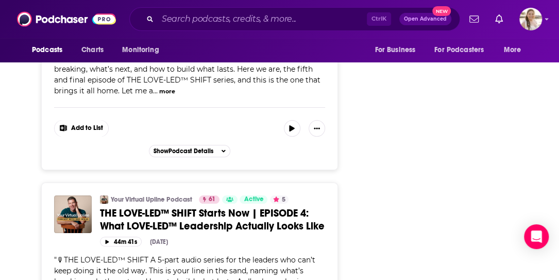
scroll to position [1750, 0]
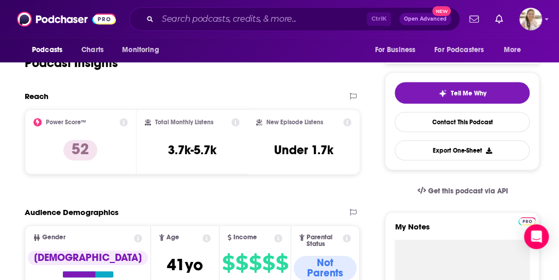
scroll to position [103, 0]
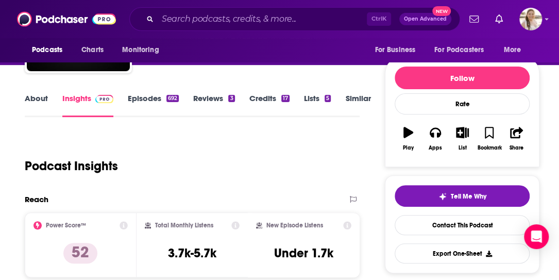
click at [47, 92] on div "About Insights Episodes 692 Reviews 3 Credits 17 Lists 5 Similar" at bounding box center [192, 104] width 335 height 25
click at [46, 95] on link "About" at bounding box center [36, 105] width 23 height 24
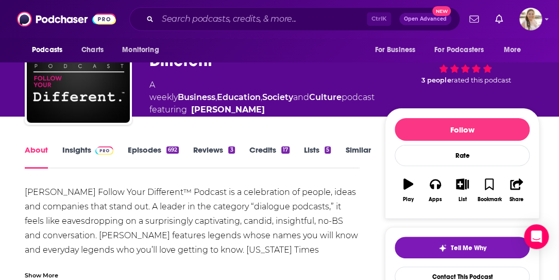
scroll to position [103, 0]
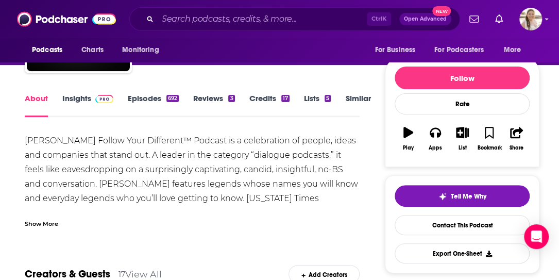
click at [48, 224] on div "Show More" at bounding box center [41, 223] width 33 height 10
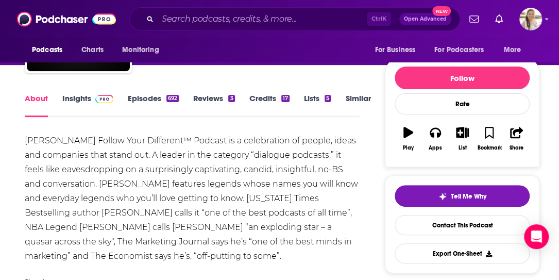
click at [134, 97] on link "Episodes 692" at bounding box center [153, 105] width 51 height 24
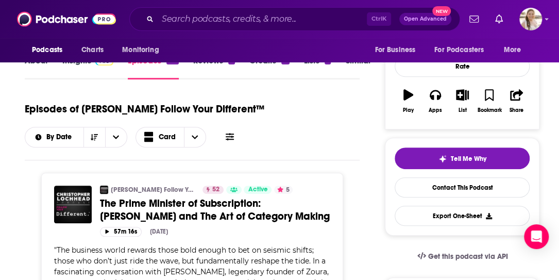
scroll to position [103, 0]
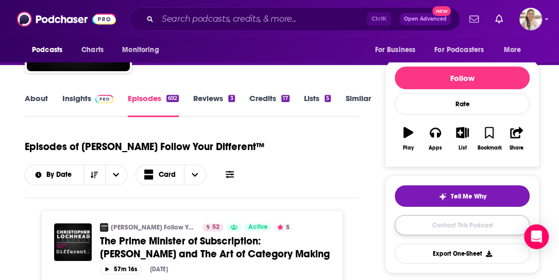
click at [467, 223] on link "Contact This Podcast" at bounding box center [461, 225] width 135 height 20
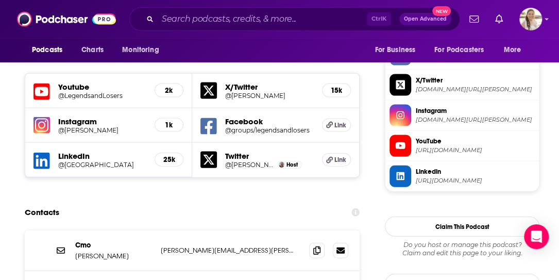
scroll to position [883, 0]
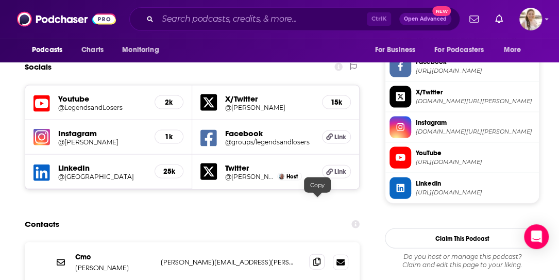
click at [320, 257] on icon at bounding box center [316, 261] width 7 height 8
drag, startPoint x: 76, startPoint y: 208, endPoint x: 111, endPoint y: 211, distance: 35.1
click at [111, 263] on p "Christopher Lochhead" at bounding box center [113, 267] width 77 height 9
copy p "Christopher"
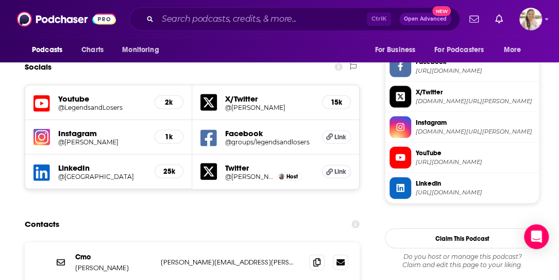
drag, startPoint x: 5, startPoint y: 204, endPoint x: 67, endPoint y: 183, distance: 65.4
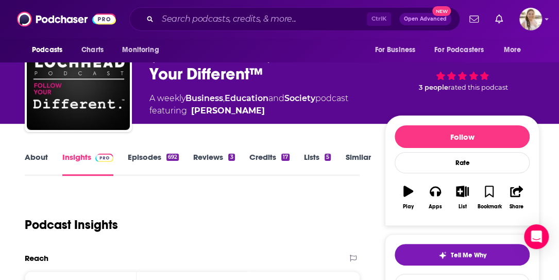
scroll to position [0, 0]
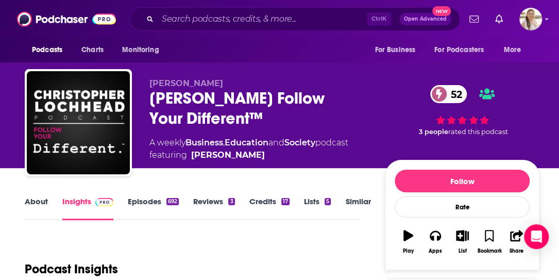
drag, startPoint x: 149, startPoint y: 99, endPoint x: 312, endPoint y: 117, distance: 163.7
click at [312, 117] on div "Christopher Lochhead Christopher Lochhead Follow Your Different™ 52 A weekly Bu…" at bounding box center [282, 124] width 514 height 111
copy h2 "Christopher Lochhead Follow Your Different™"
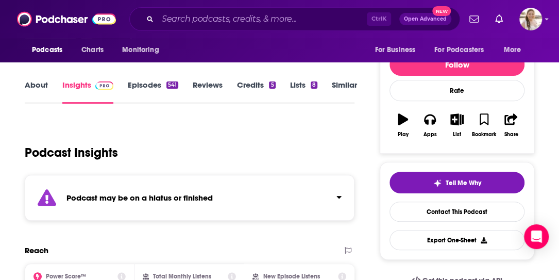
scroll to position [51, 0]
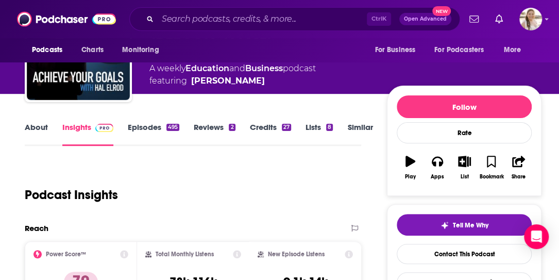
scroll to position [51, 0]
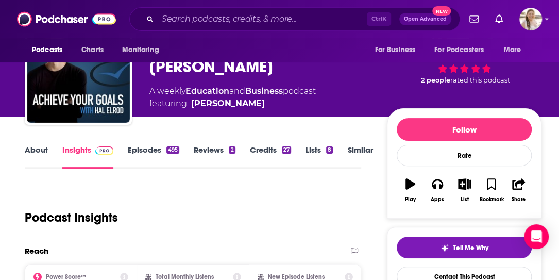
click at [37, 145] on link "About" at bounding box center [36, 157] width 23 height 24
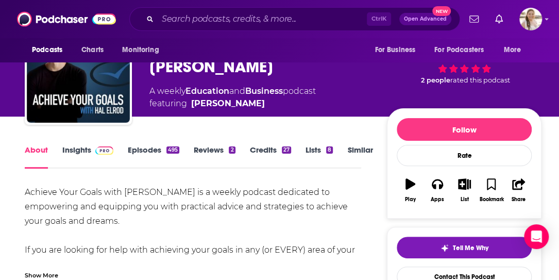
scroll to position [103, 0]
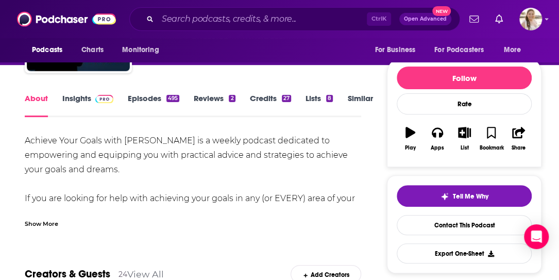
click at [42, 221] on div "Show More" at bounding box center [41, 223] width 33 height 10
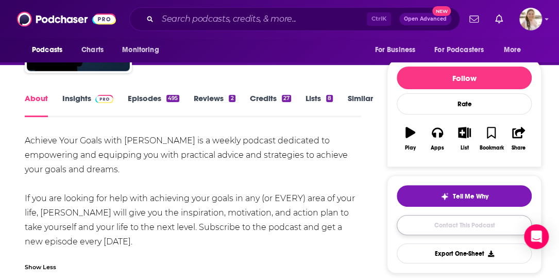
click at [472, 227] on link "Contact This Podcast" at bounding box center [463, 225] width 135 height 20
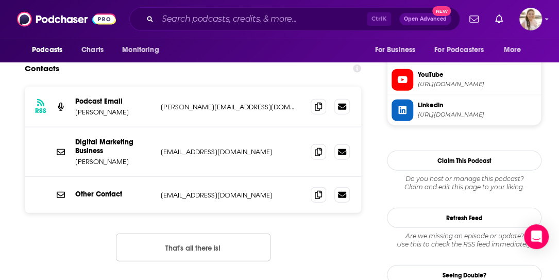
scroll to position [935, 0]
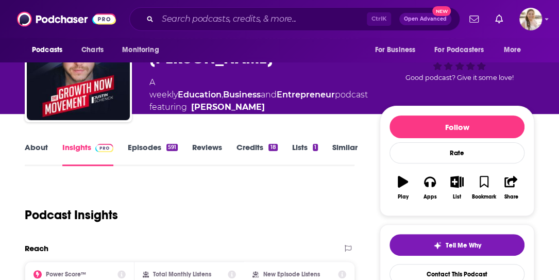
scroll to position [103, 0]
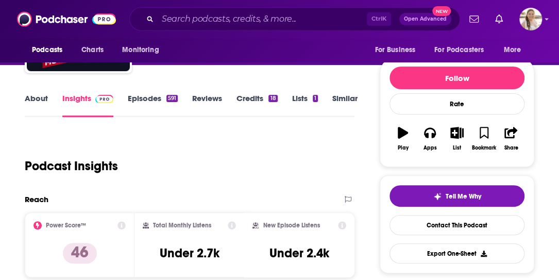
click at [36, 94] on link "About" at bounding box center [36, 105] width 23 height 24
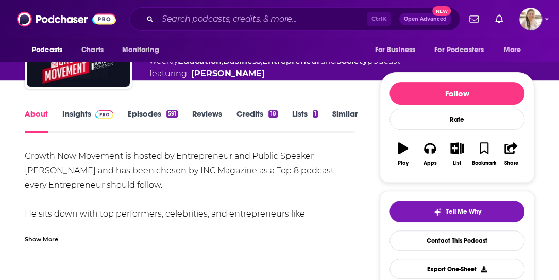
scroll to position [103, 0]
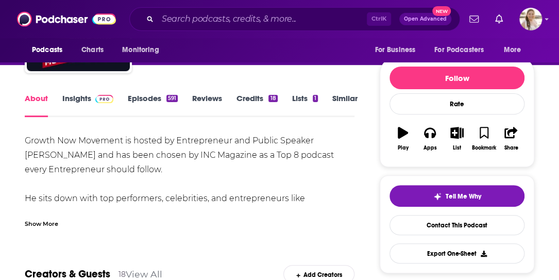
click at [68, 219] on div "Show More" at bounding box center [189, 220] width 329 height 18
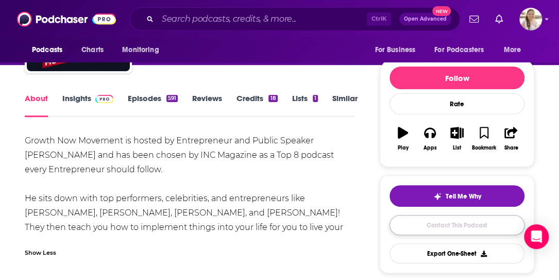
click at [468, 219] on link "Contact This Podcast" at bounding box center [456, 225] width 135 height 20
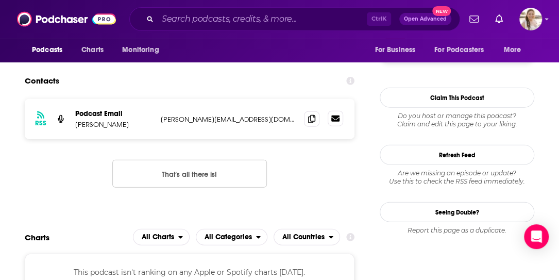
scroll to position [873, 0]
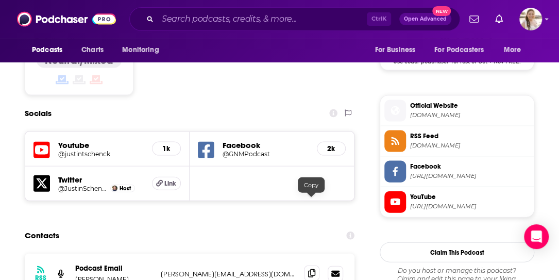
click at [311, 269] on icon at bounding box center [311, 273] width 7 height 8
drag, startPoint x: 12, startPoint y: 181, endPoint x: 38, endPoint y: 184, distance: 25.4
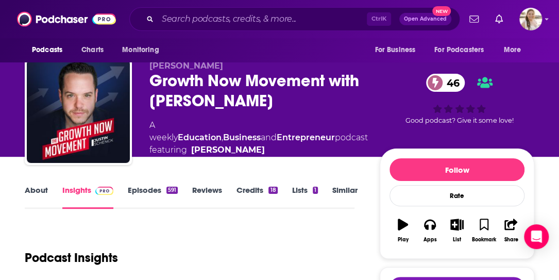
scroll to position [0, 0]
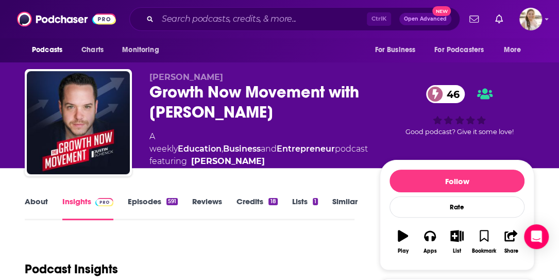
drag, startPoint x: 154, startPoint y: 89, endPoint x: 325, endPoint y: 114, distance: 172.7
click at [325, 114] on div "Growth Now Movement with Justin Schenck 46" at bounding box center [258, 102] width 218 height 40
copy h2 "Growth Now Movement with Justin Schenck"
drag, startPoint x: 0, startPoint y: 193, endPoint x: 7, endPoint y: 196, distance: 8.1
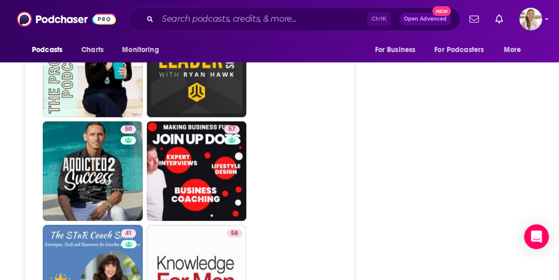
scroll to position [2111, 0]
